Goal: Navigation & Orientation: Find specific page/section

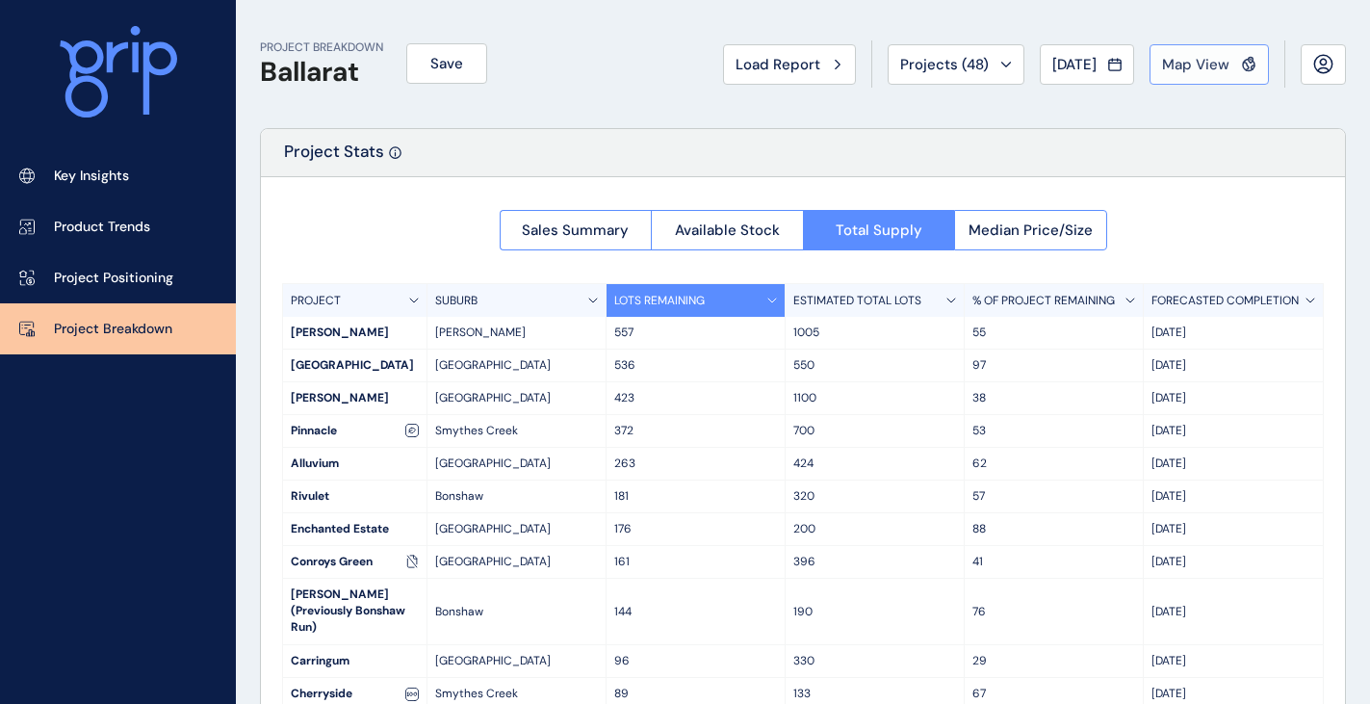
click at [1193, 56] on span "Map View" at bounding box center [1195, 64] width 67 height 19
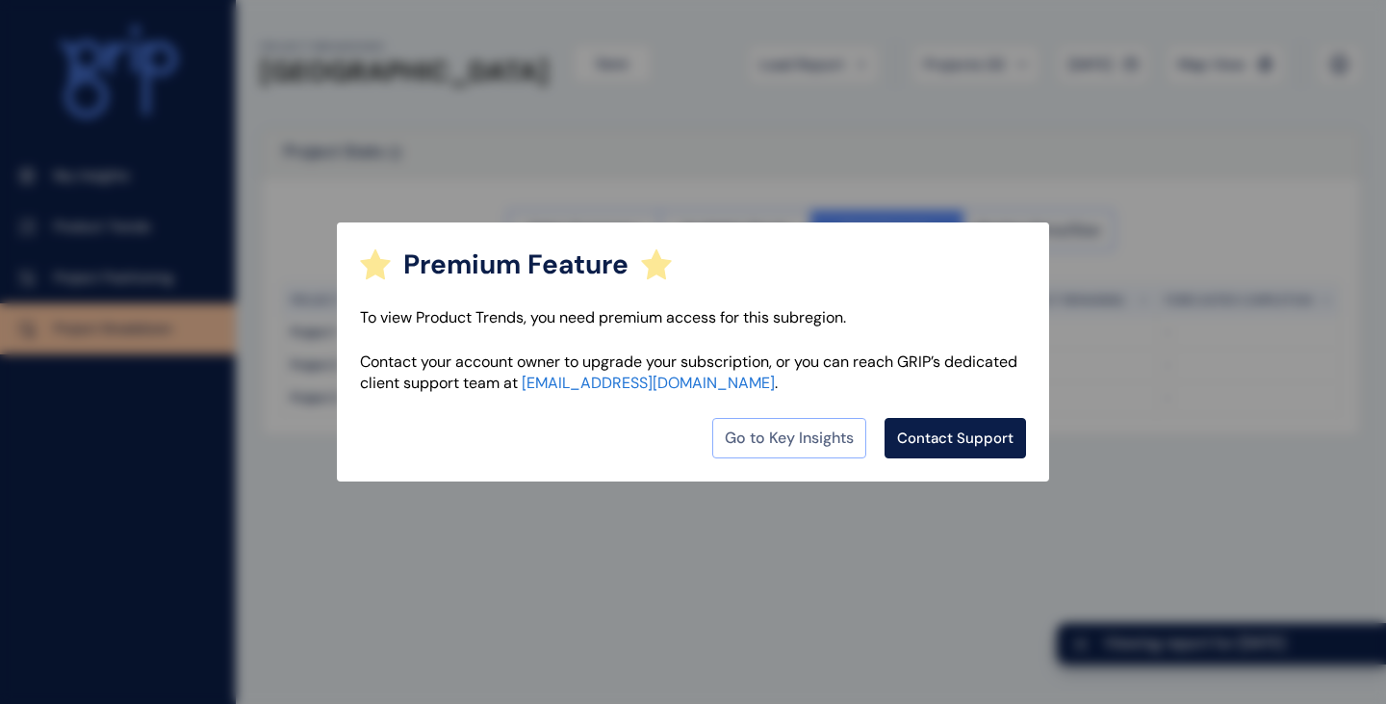
click at [797, 433] on link "Go to Key Insights" at bounding box center [789, 438] width 154 height 40
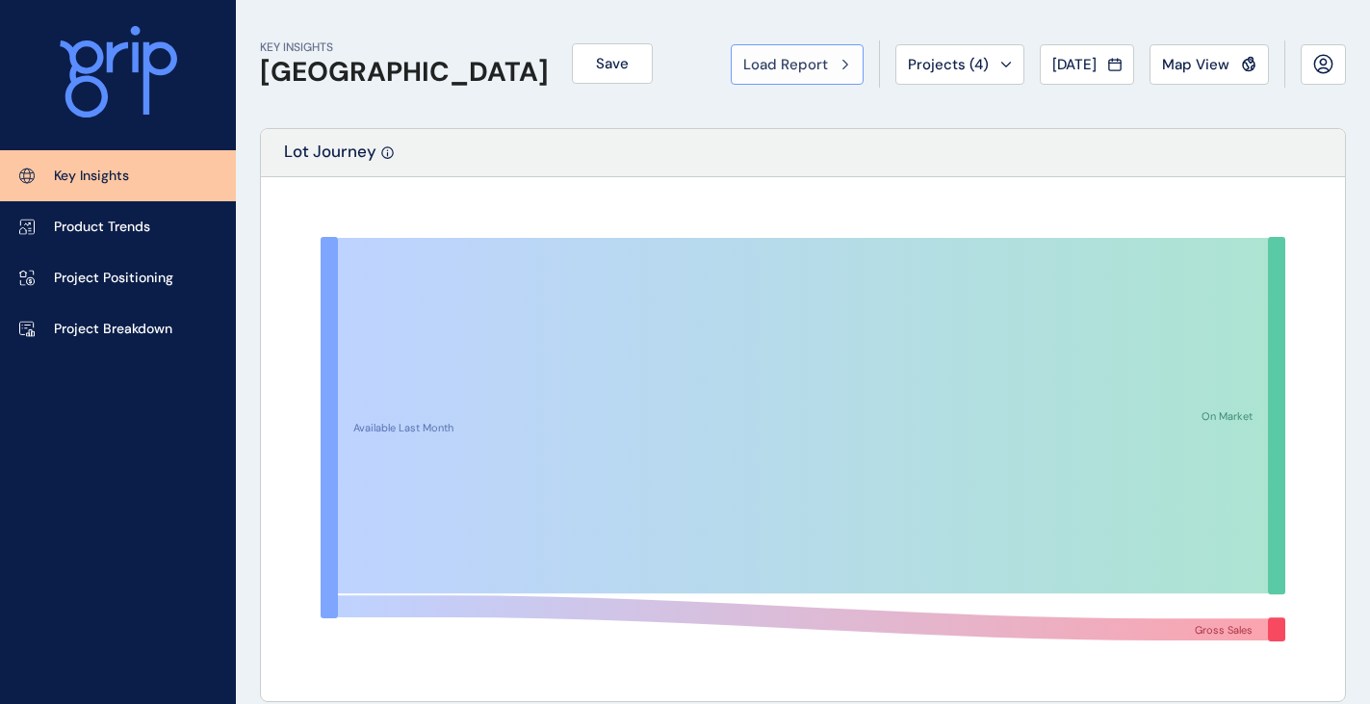
click at [789, 62] on span "Load Report" at bounding box center [785, 64] width 85 height 19
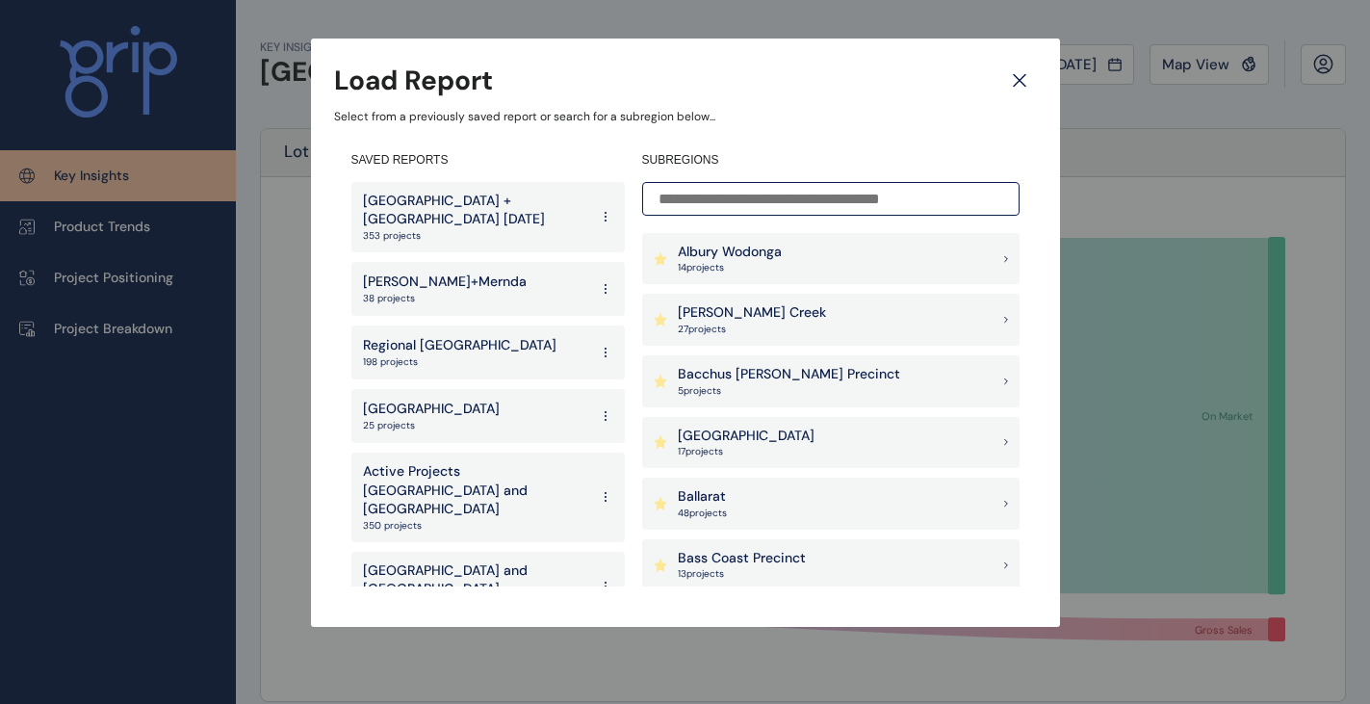
click at [731, 317] on p "[PERSON_NAME] Creek" at bounding box center [752, 312] width 148 height 19
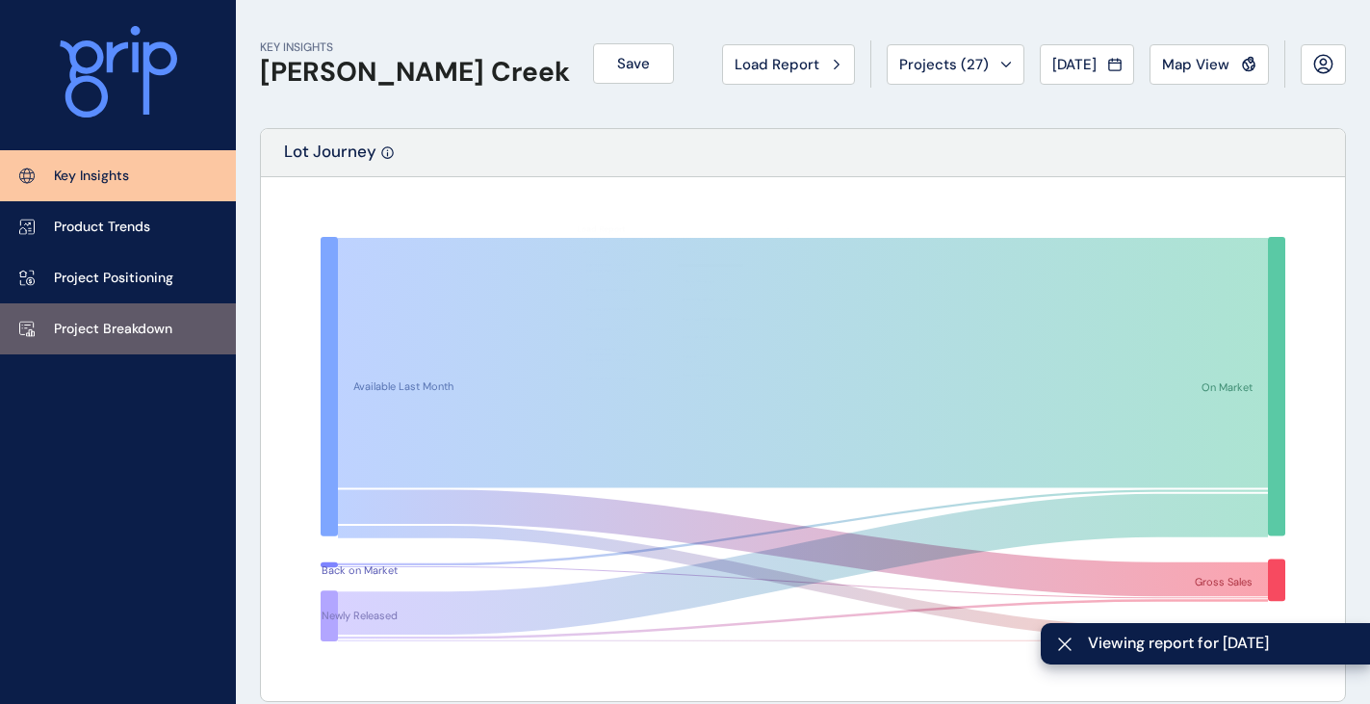
click at [127, 326] on p "Project Breakdown" at bounding box center [113, 329] width 118 height 19
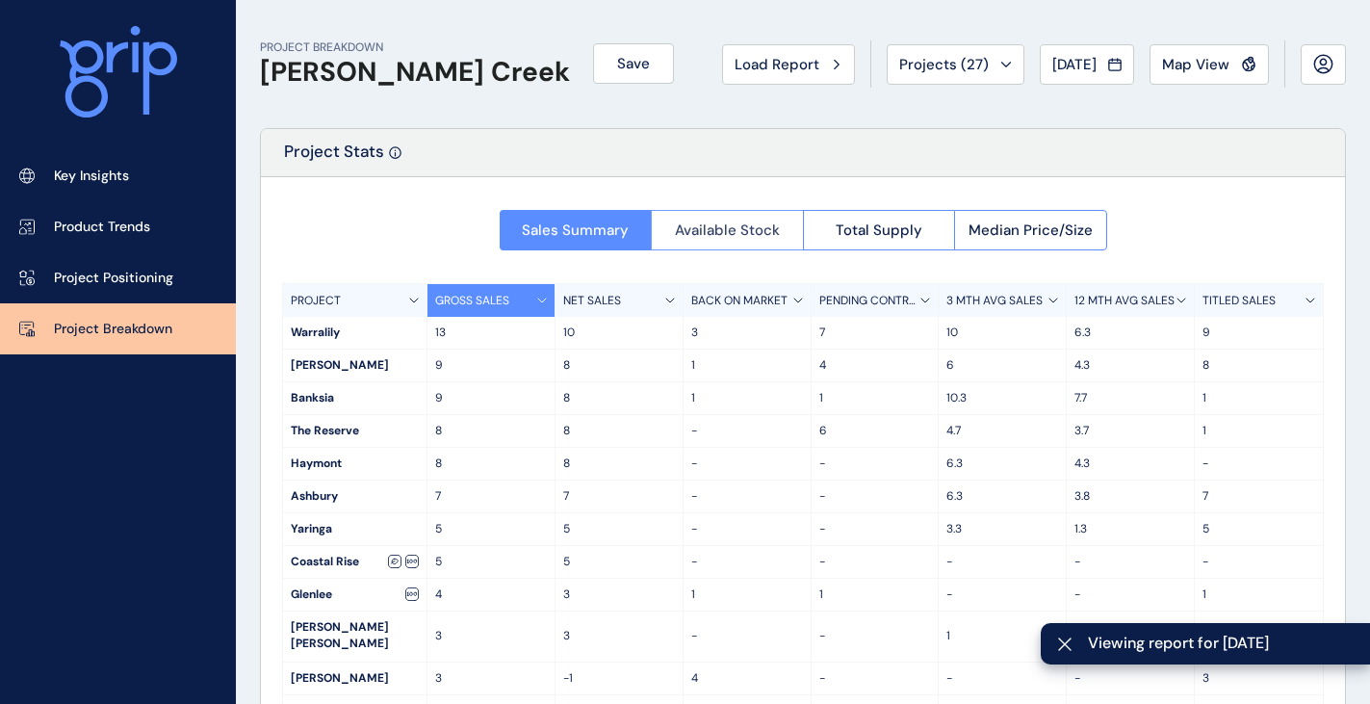
click at [755, 232] on span "Available Stock" at bounding box center [727, 229] width 105 height 19
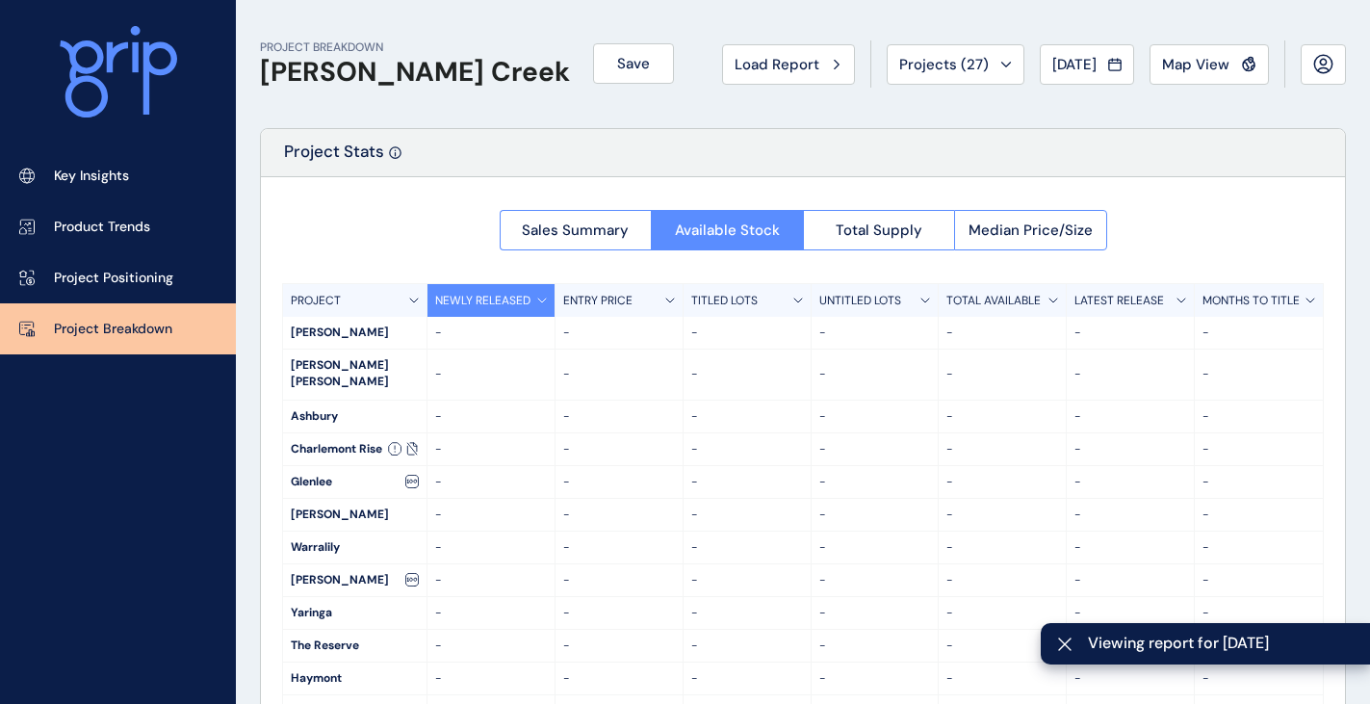
click at [846, 229] on div at bounding box center [803, 481] width 1084 height 608
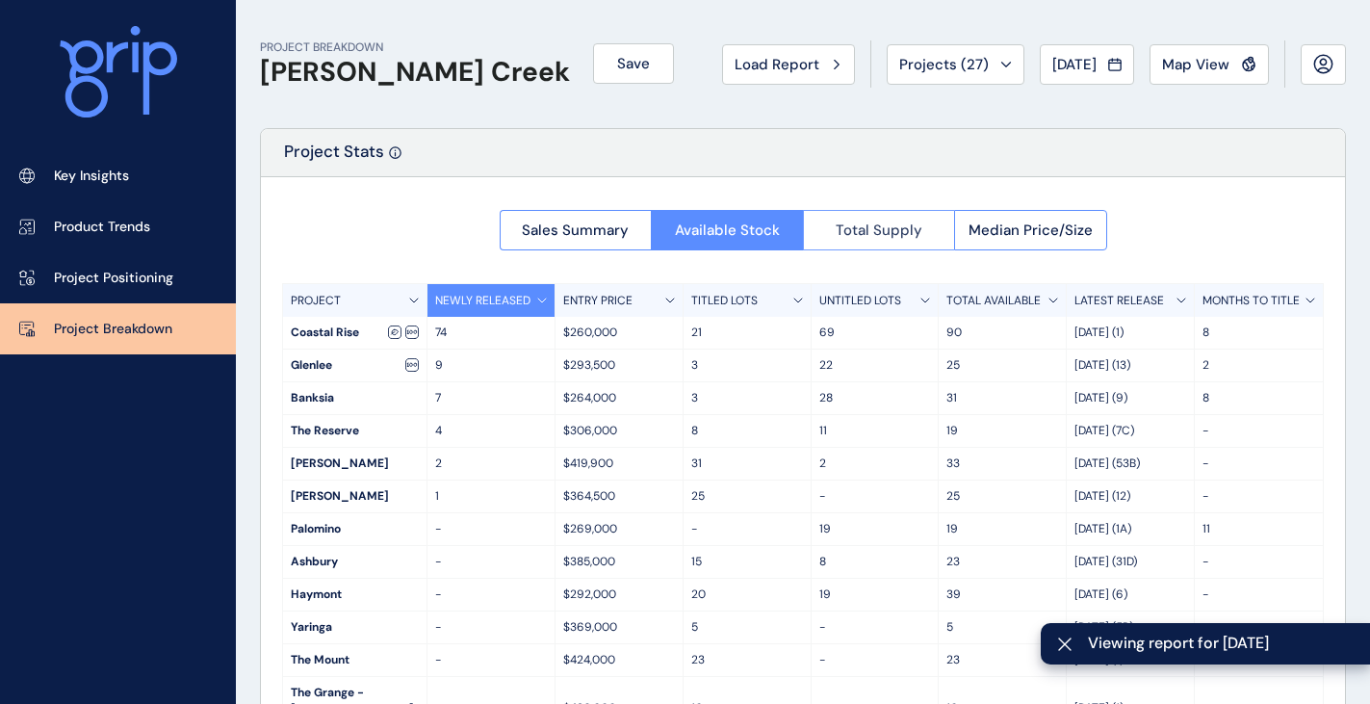
click at [861, 237] on span "Total Supply" at bounding box center [878, 229] width 87 height 19
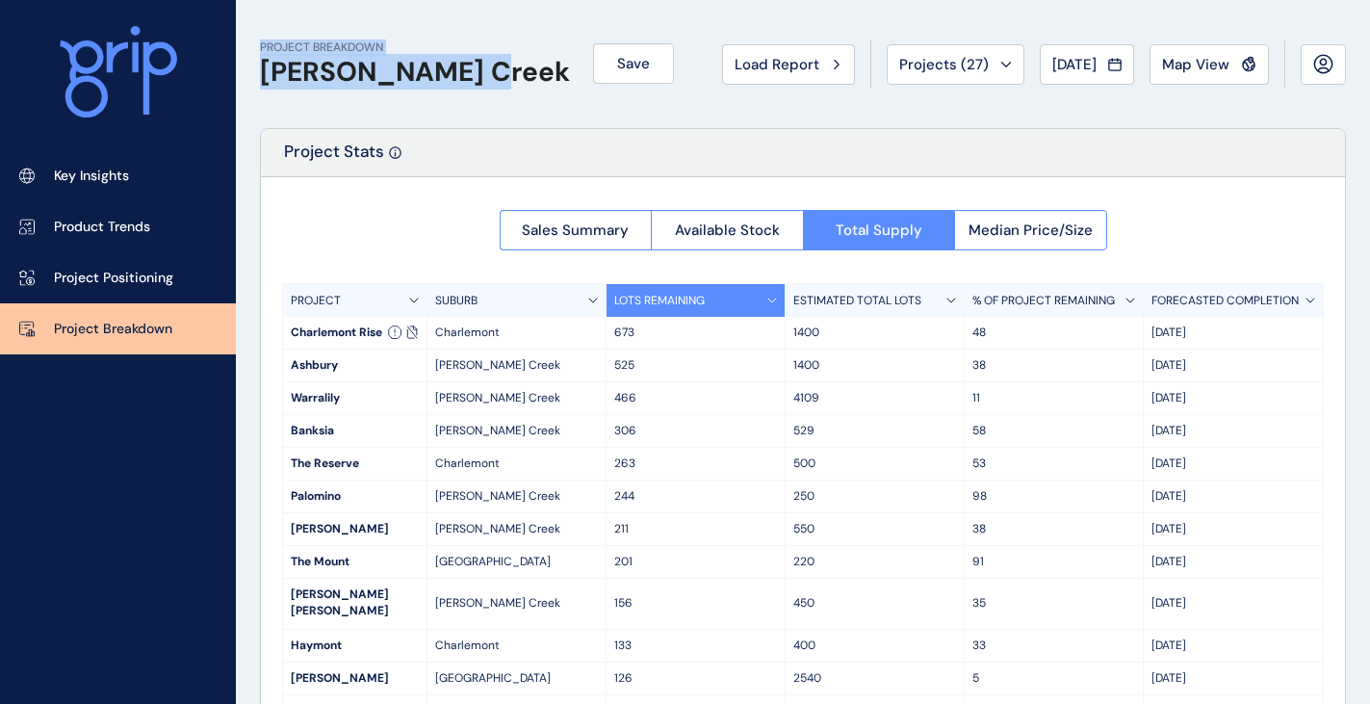
drag, startPoint x: 483, startPoint y: 77, endPoint x: 247, endPoint y: 47, distance: 237.7
click at [247, 47] on div "PROJECT BREAKDOWN Armstrong Creek Save Load Report Projects ( 27 ) Jul 2025 202…" at bounding box center [803, 404] width 1134 height 809
click at [306, 91] on div "PROJECT BREAKDOWN Armstrong Creek Save Load Report Projects ( 27 ) Jul 2025 202…" at bounding box center [803, 64] width 1086 height 128
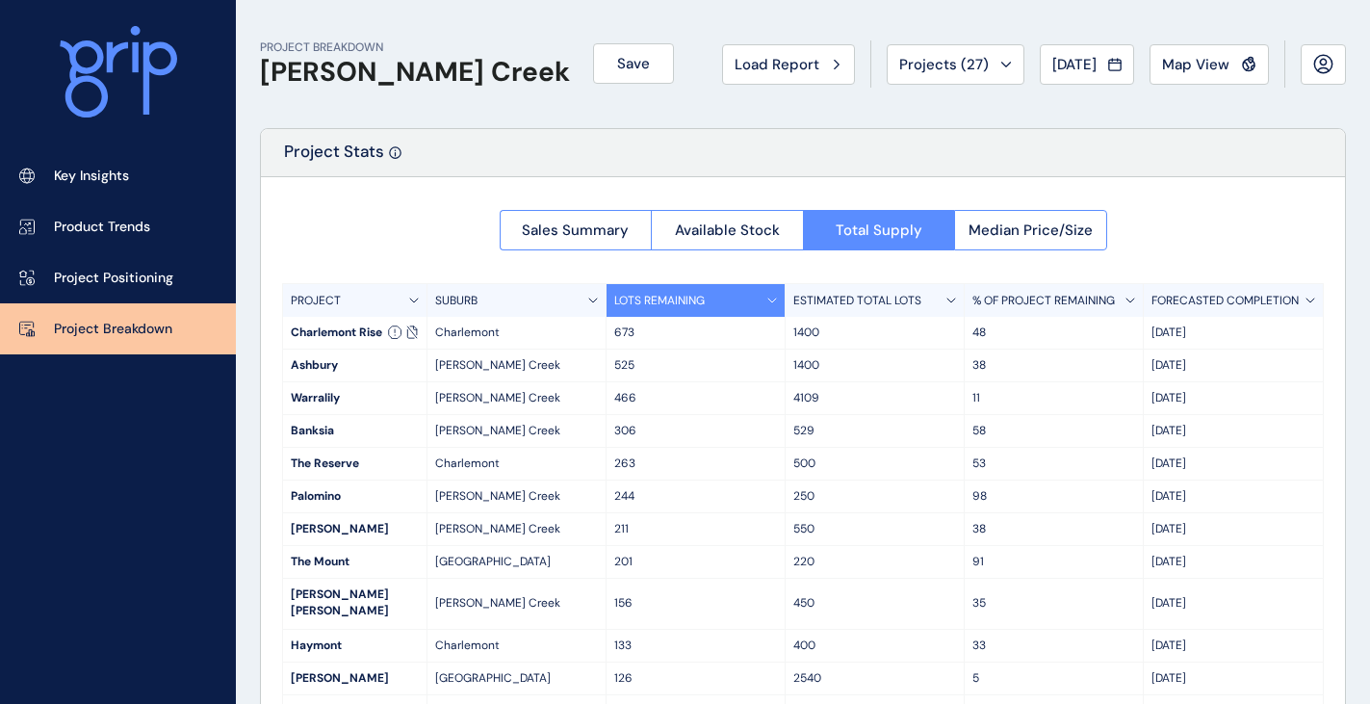
click at [1193, 154] on div "Project Stats" at bounding box center [803, 153] width 1084 height 48
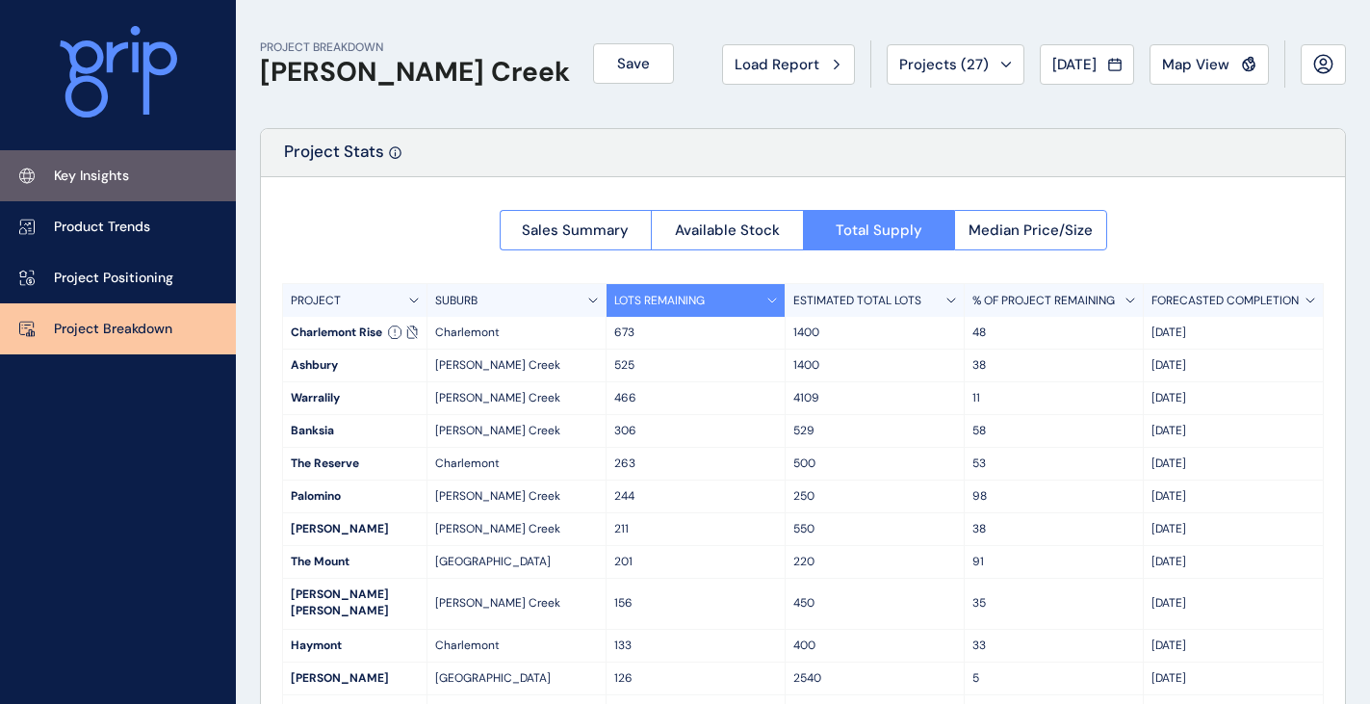
click at [84, 161] on link "Key Insights" at bounding box center [118, 175] width 236 height 51
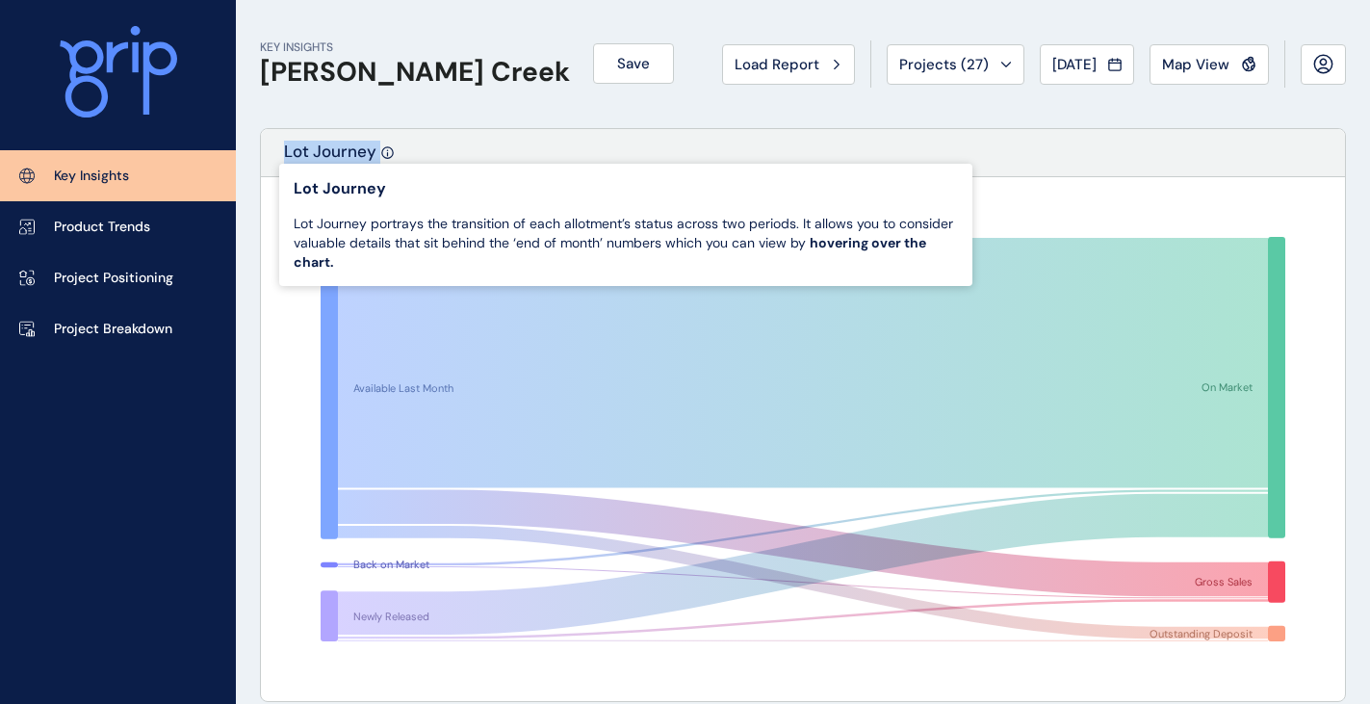
drag, startPoint x: 285, startPoint y: 154, endPoint x: 391, endPoint y: 158, distance: 105.9
click at [391, 158] on div "Lot Journey" at bounding box center [803, 153] width 1084 height 48
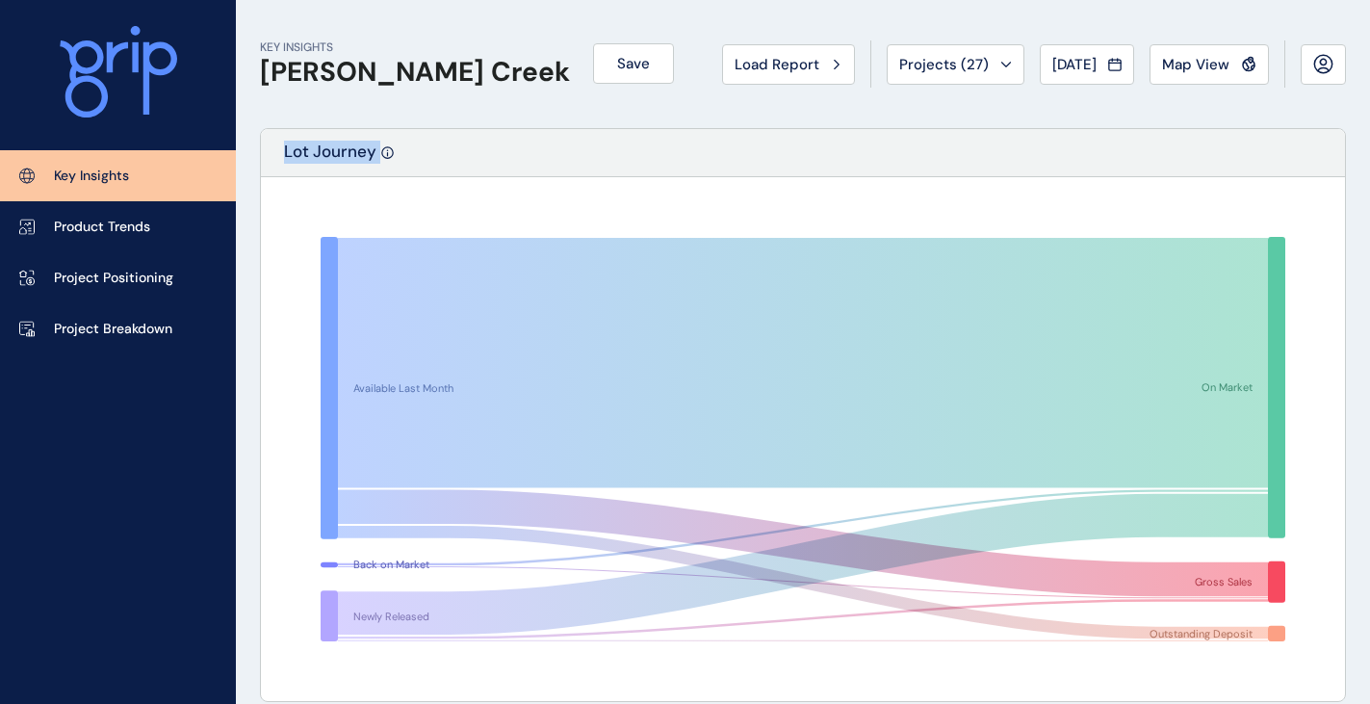
click at [347, 150] on p "Lot Journey" at bounding box center [330, 159] width 92 height 36
drag, startPoint x: 405, startPoint y: 148, endPoint x: 280, endPoint y: 151, distance: 125.2
click at [280, 151] on div "Lot Journey" at bounding box center [803, 153] width 1084 height 48
click at [304, 111] on div "KEY INSIGHTS Armstrong Creek Save Load Report Projects ( 27 ) Jul 2025 2025 < >…" at bounding box center [803, 64] width 1086 height 128
click at [1213, 59] on span "Map View" at bounding box center [1195, 64] width 67 height 19
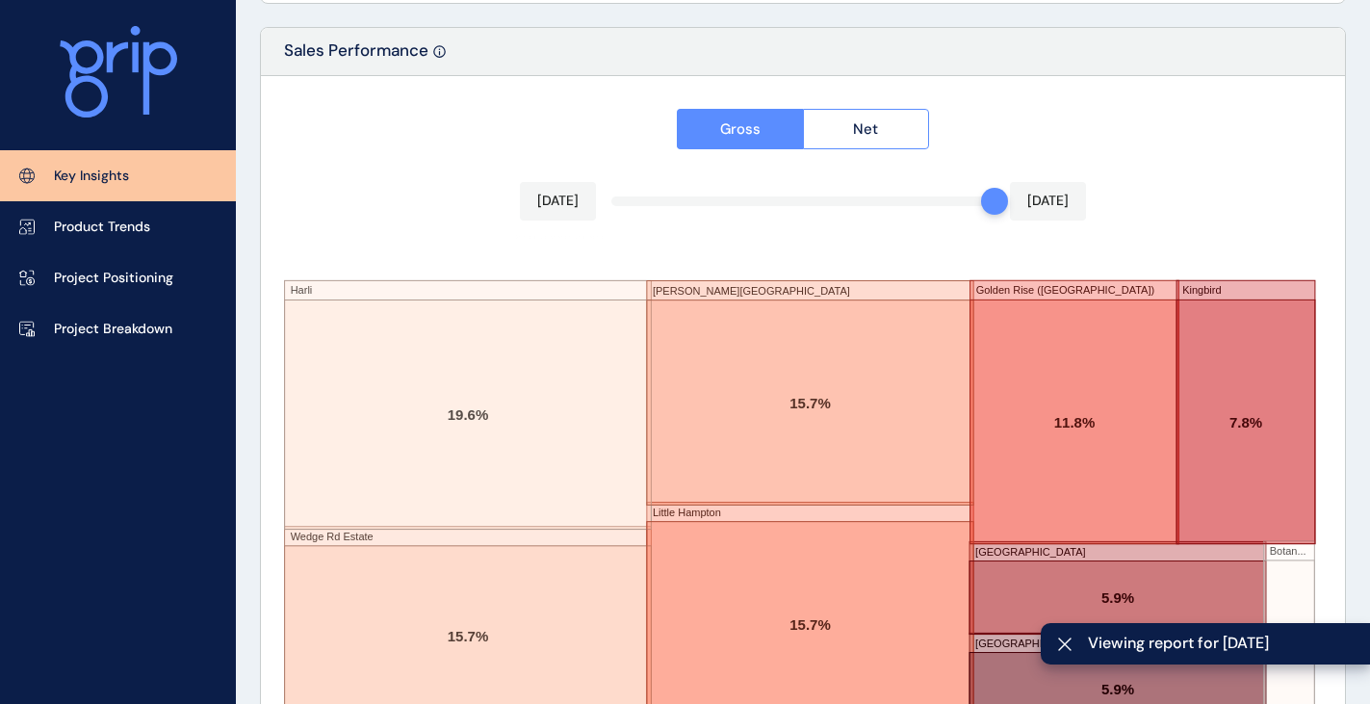
scroll to position [3349, 0]
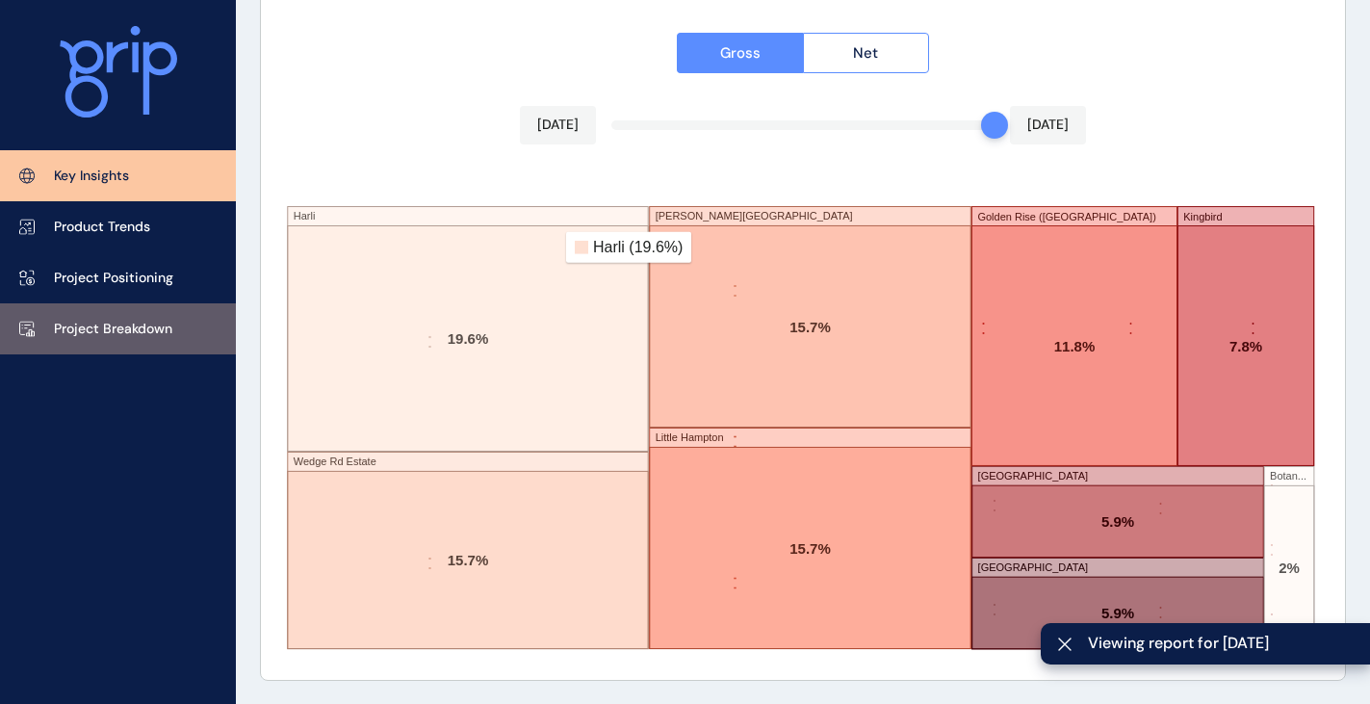
click at [86, 332] on p "Project Breakdown" at bounding box center [113, 329] width 118 height 19
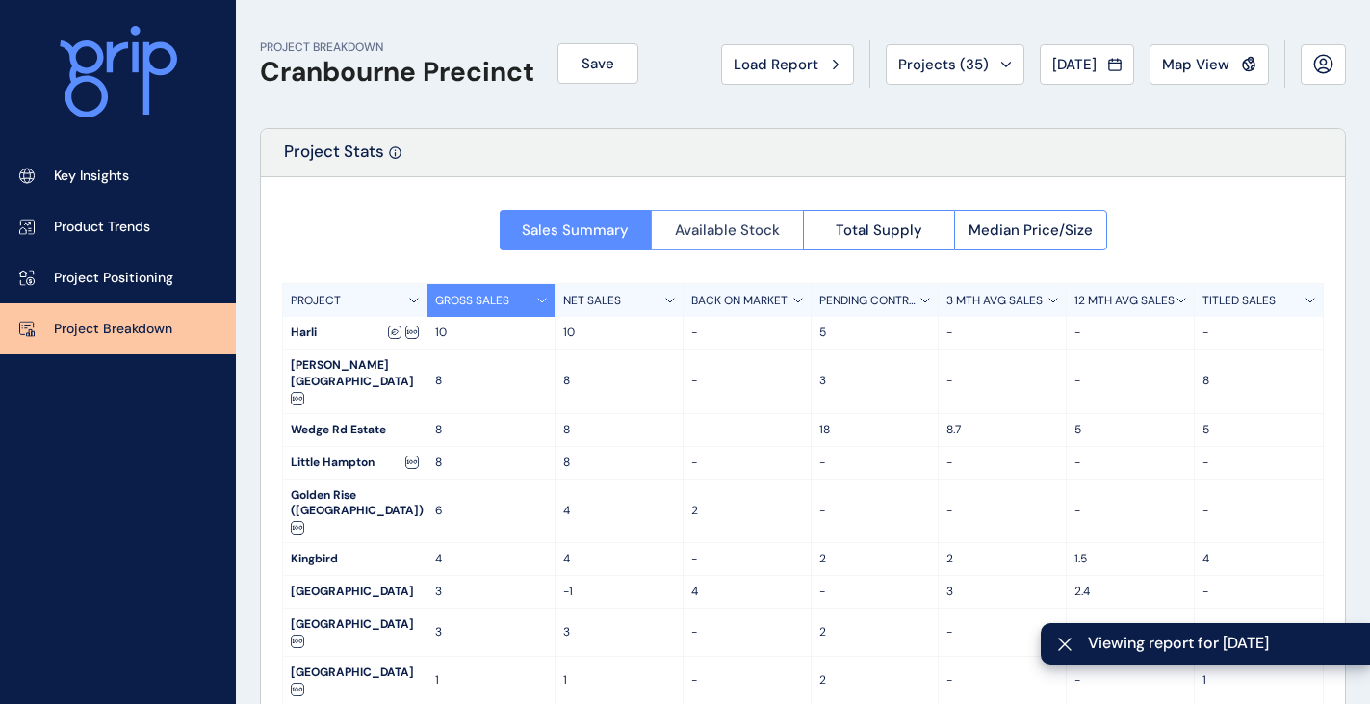
click at [759, 221] on span "Available Stock" at bounding box center [727, 229] width 105 height 19
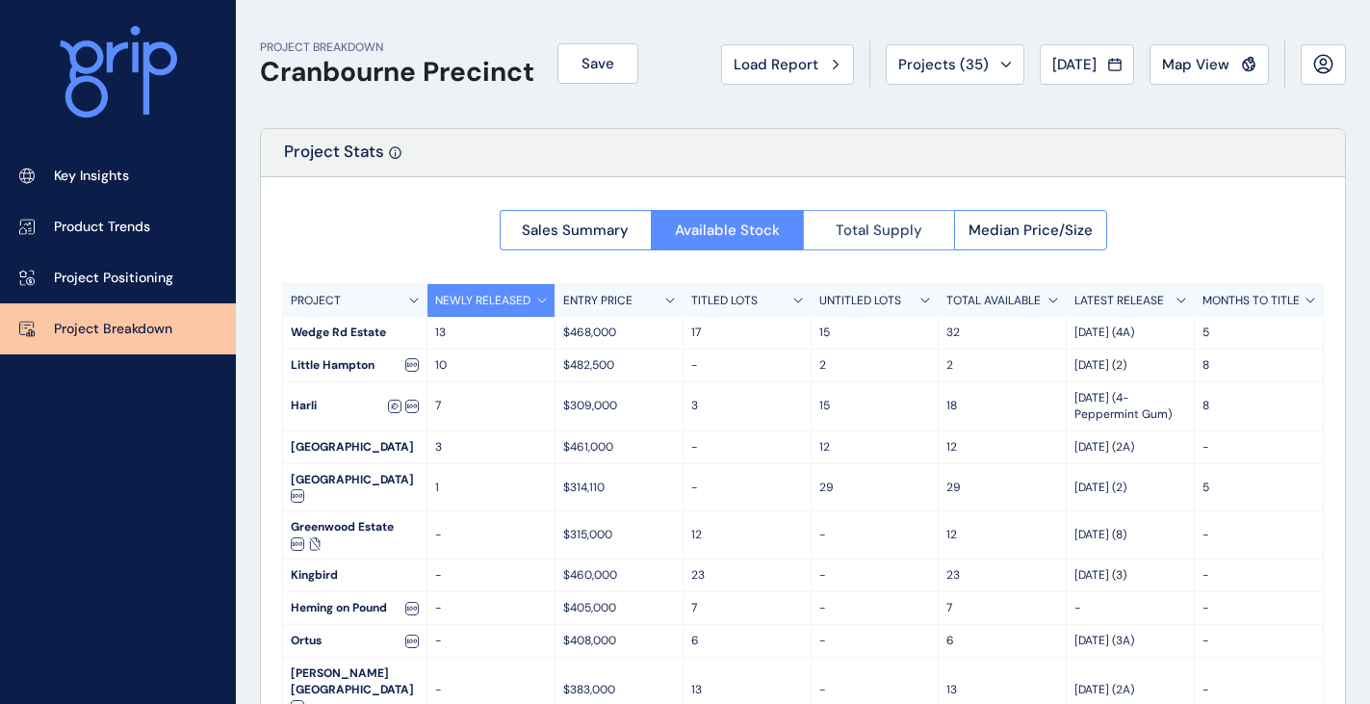
click at [850, 227] on span "Total Supply" at bounding box center [878, 229] width 87 height 19
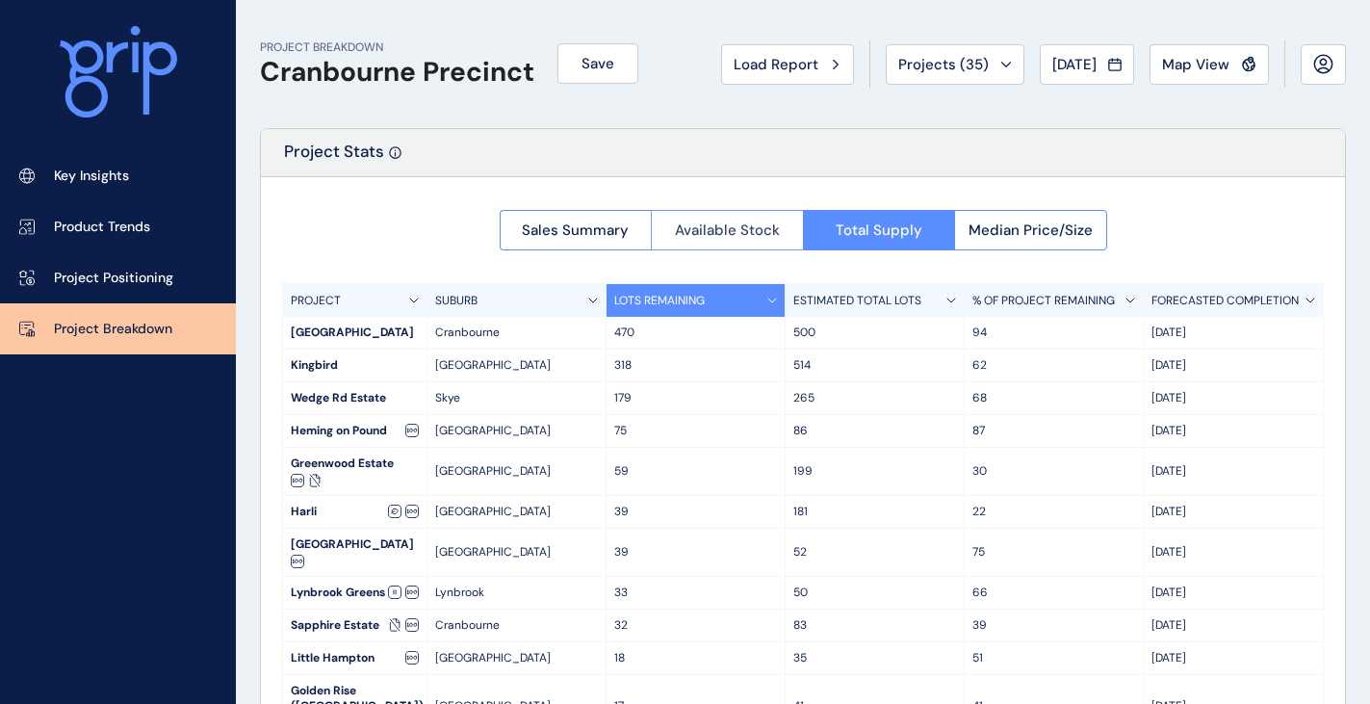
click at [684, 232] on span "Available Stock" at bounding box center [727, 229] width 105 height 19
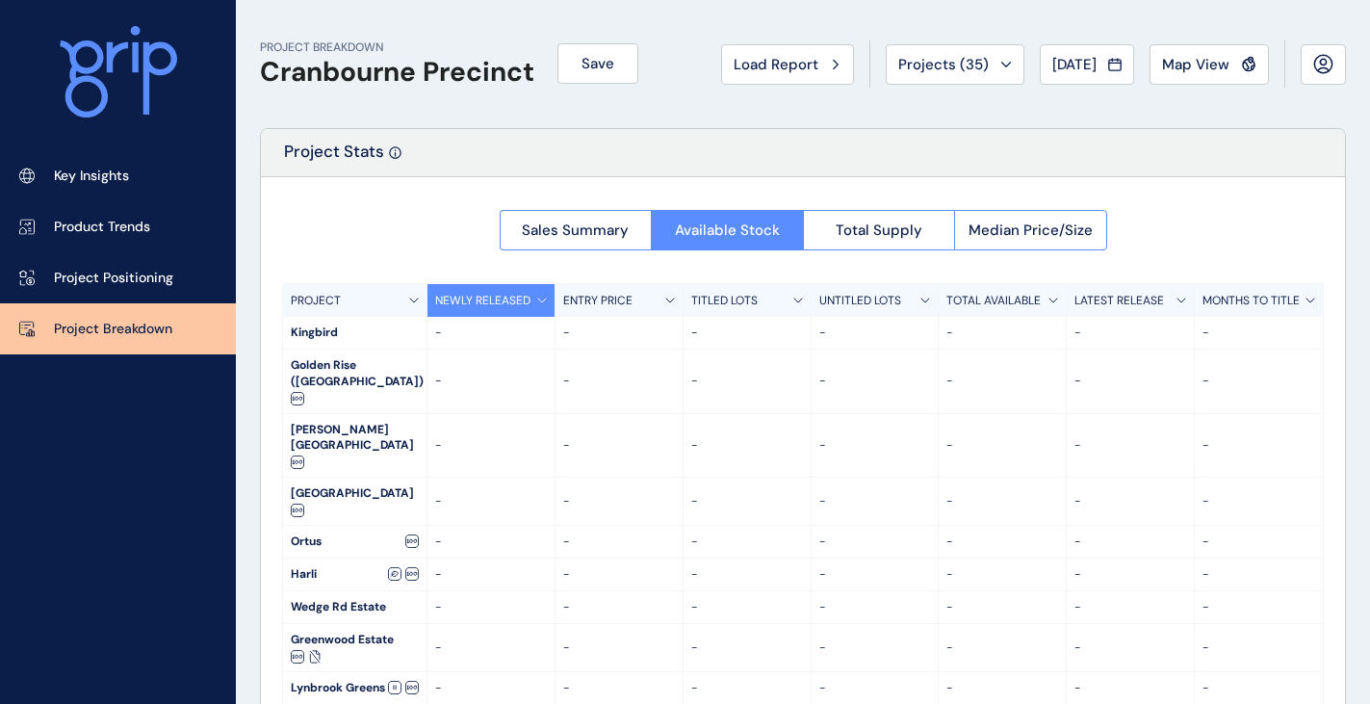
click at [842, 235] on span "Total Supply" at bounding box center [878, 229] width 87 height 19
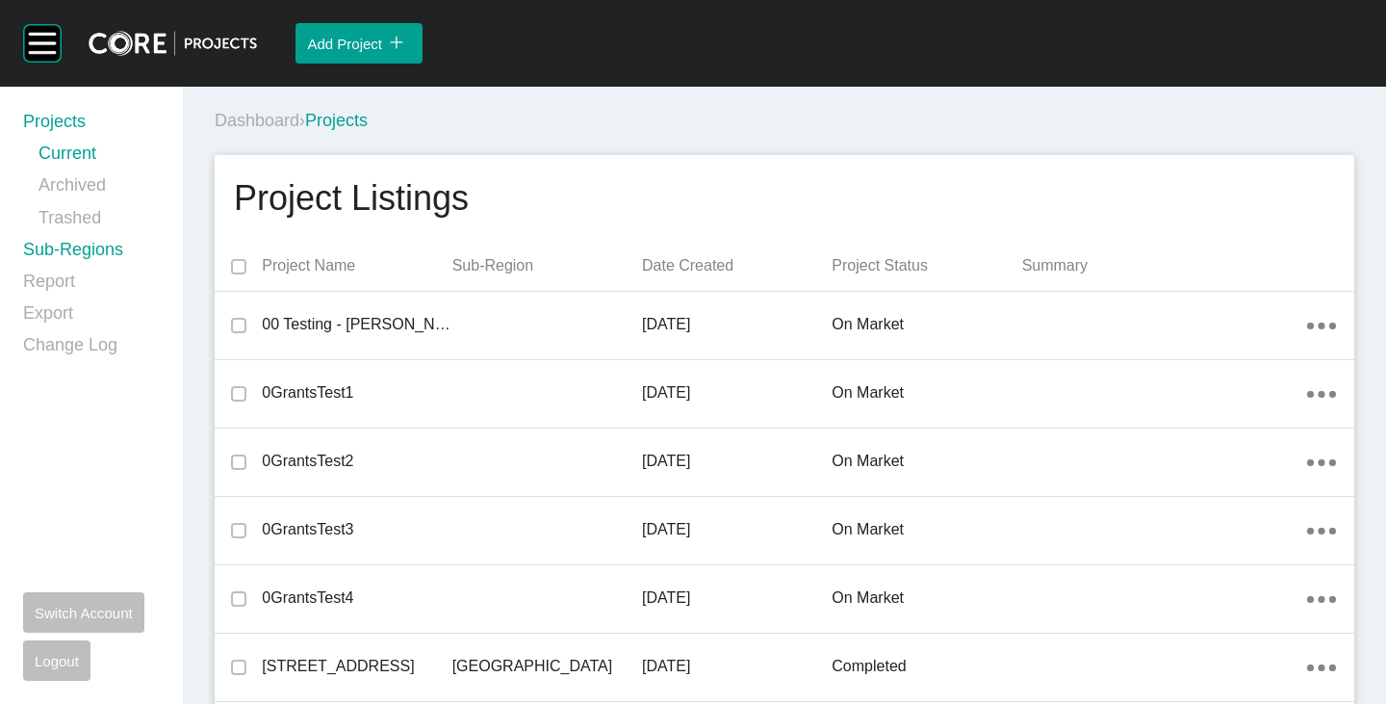
click at [114, 243] on link "Sub-Regions" at bounding box center [91, 254] width 137 height 32
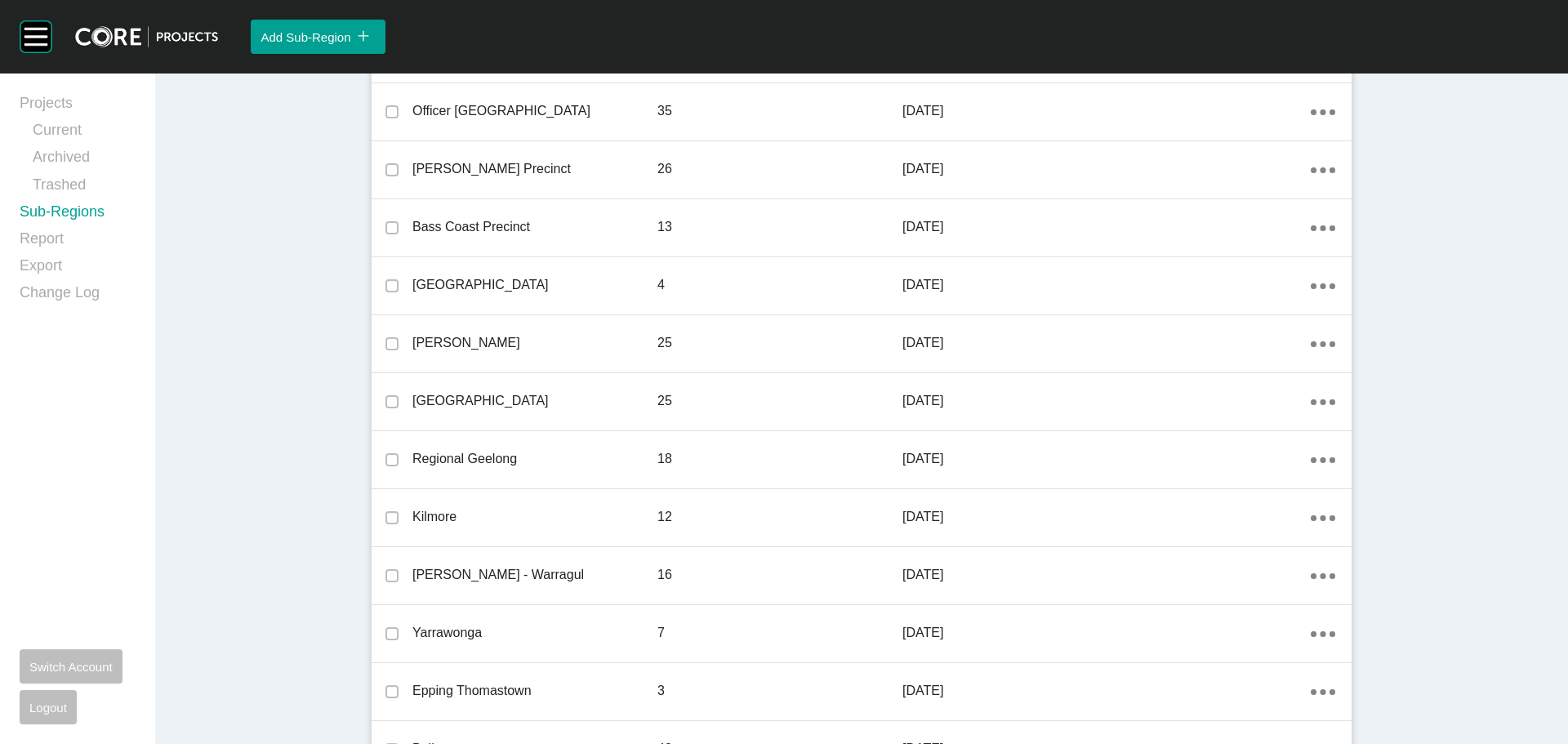
scroll to position [730, 0]
